Goal: Entertainment & Leisure: Browse casually

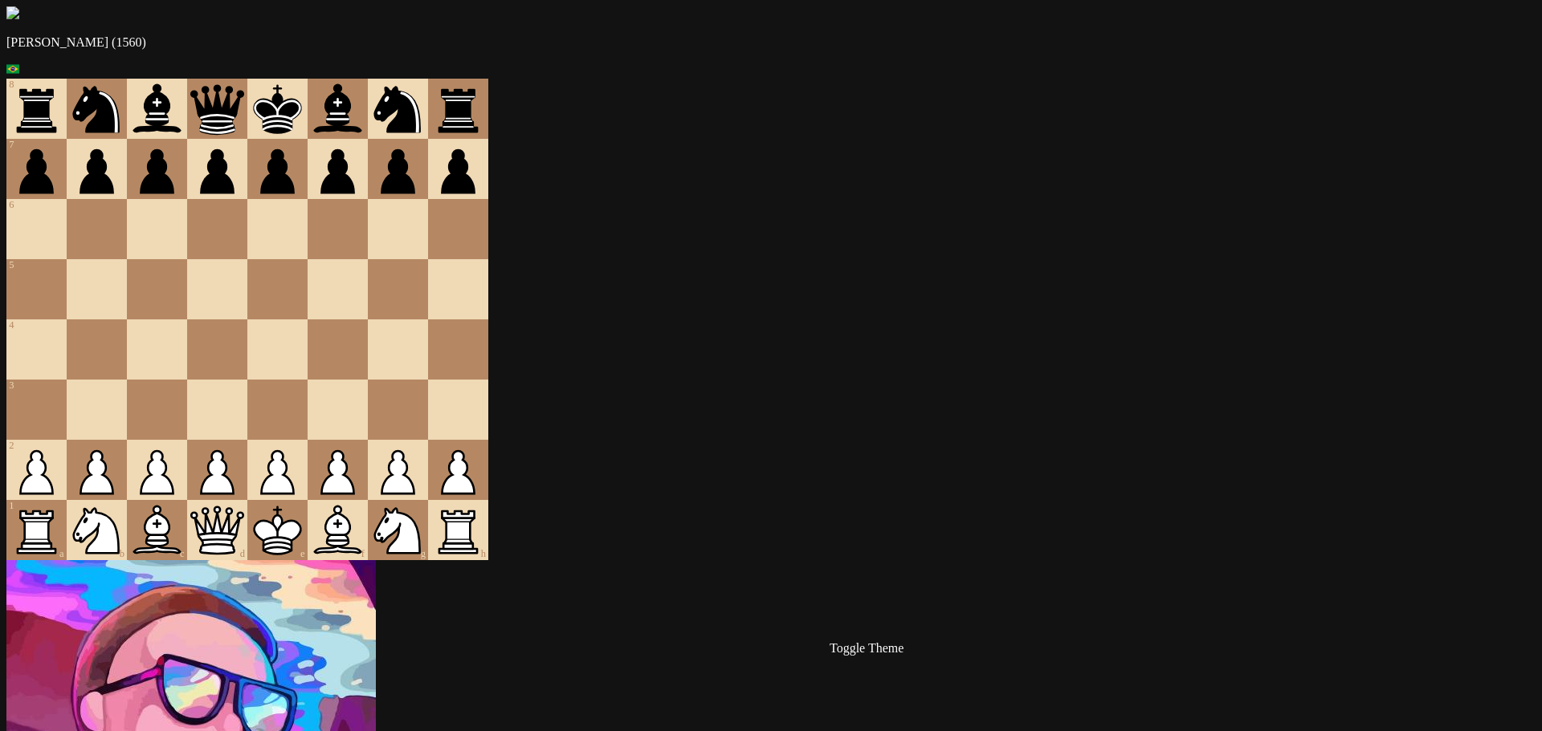
click at [122, 686] on icon "Hide Errors" at bounding box center [125, 696] width 21 height 21
